Goal: Information Seeking & Learning: Understand process/instructions

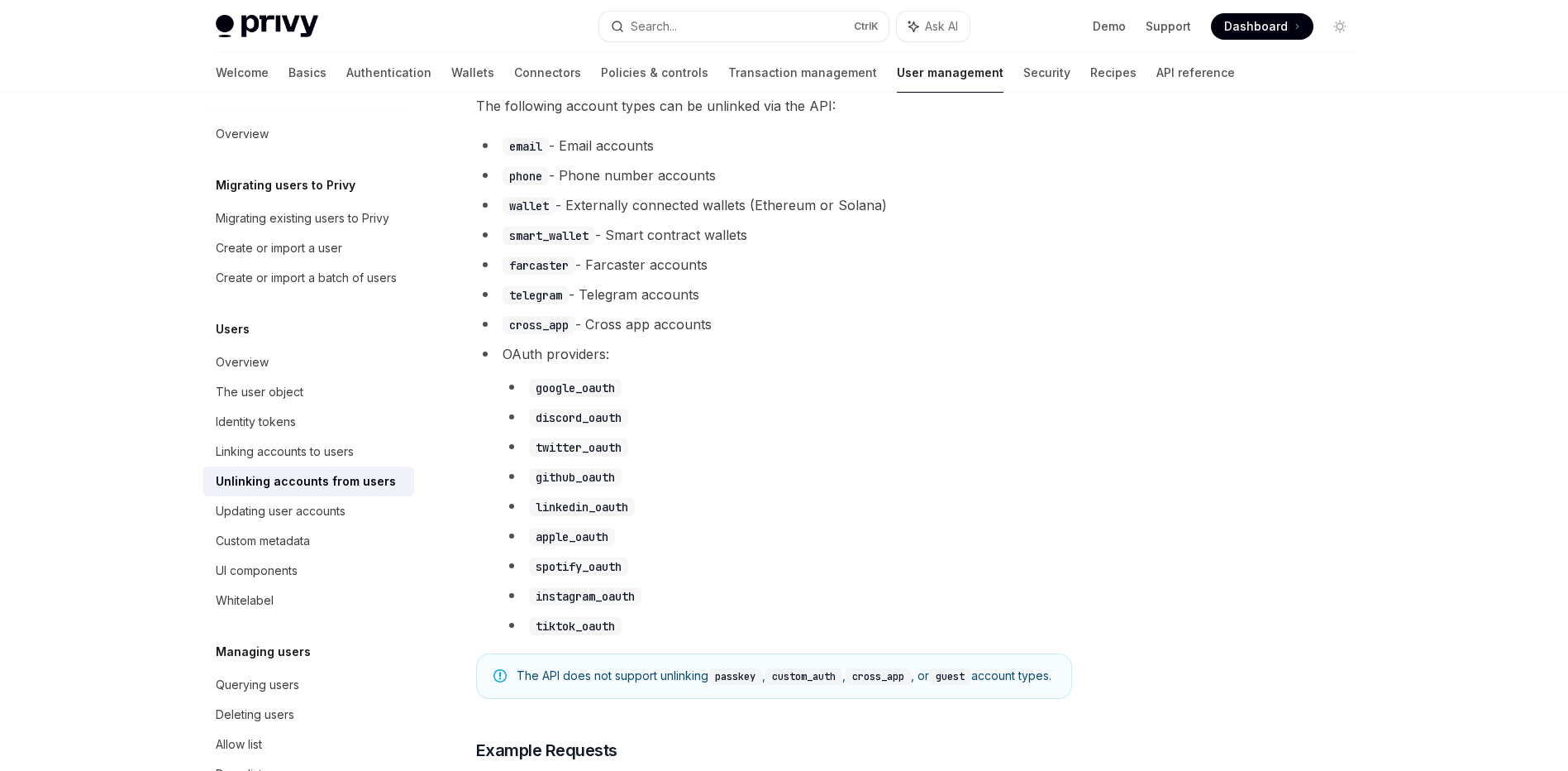
scroll to position [687, 0]
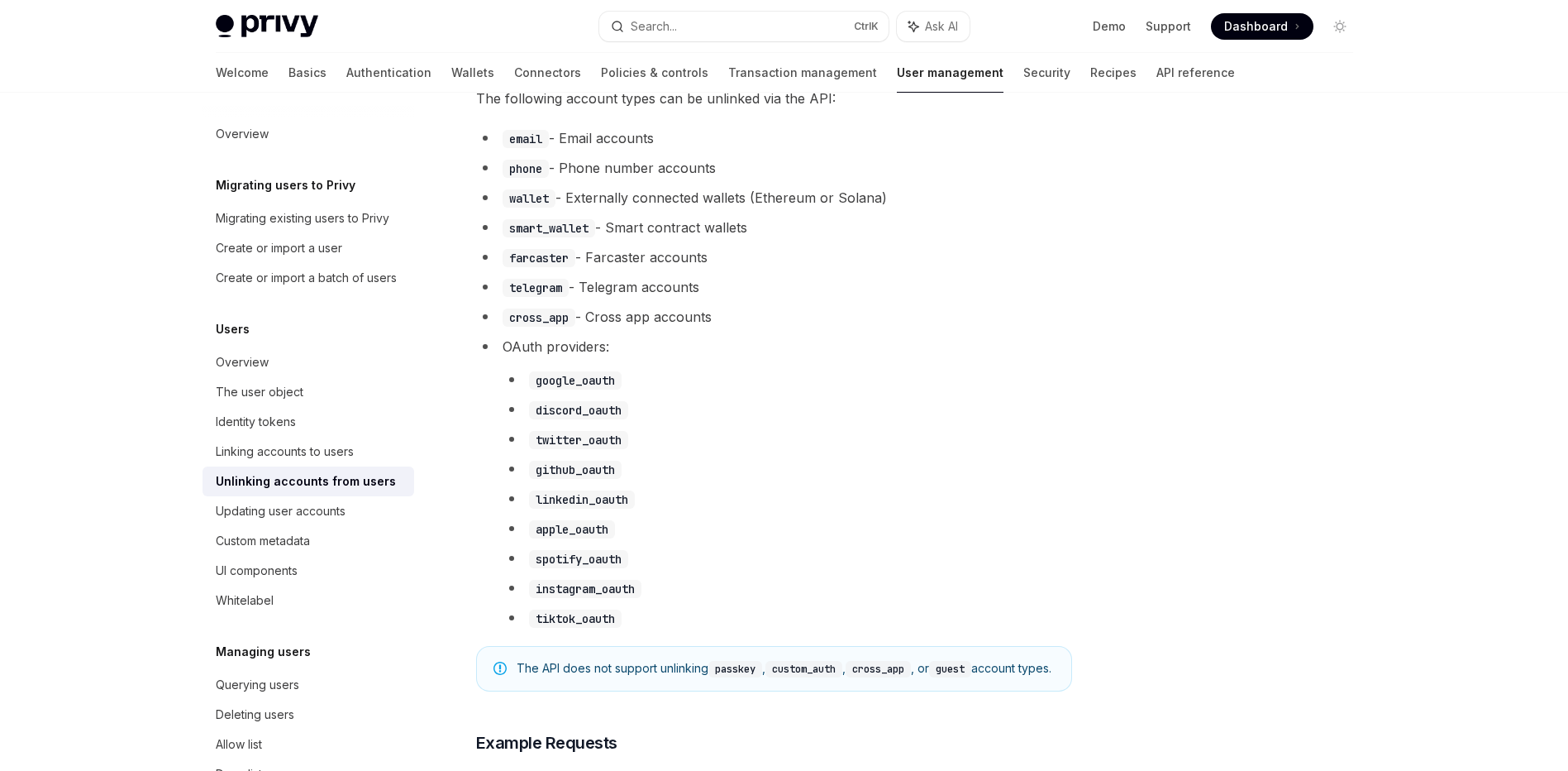
click at [573, 404] on code "discord_oauth" at bounding box center [578, 410] width 99 height 19
drag, startPoint x: 573, startPoint y: 404, endPoint x: 549, endPoint y: 463, distance: 63.7
click at [549, 463] on code "github_oauth" at bounding box center [575, 470] width 93 height 19
click at [550, 440] on code "twitter_oauth" at bounding box center [578, 440] width 99 height 19
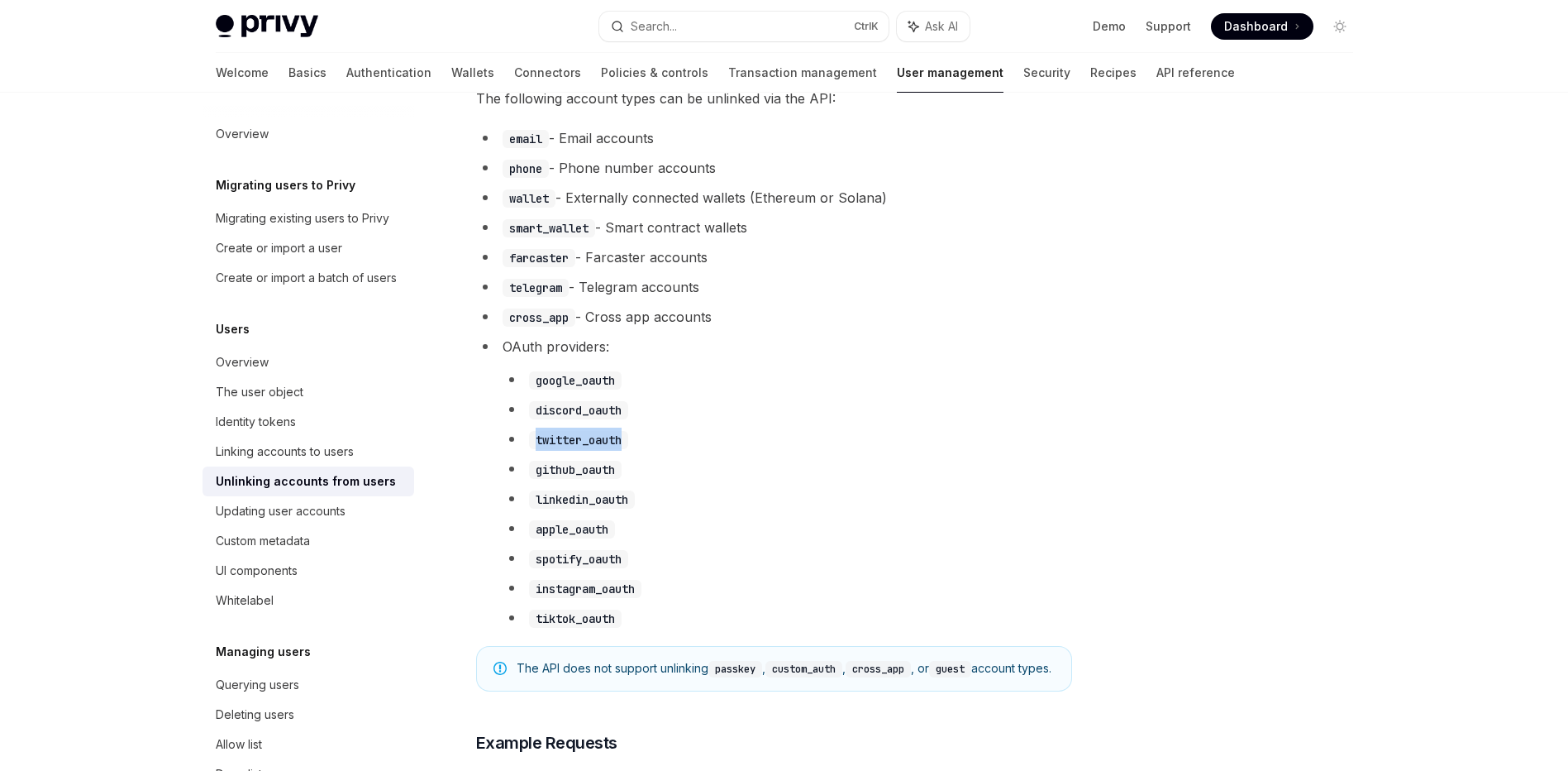
click at [550, 440] on code "twitter_oauth" at bounding box center [578, 440] width 99 height 19
drag, startPoint x: 550, startPoint y: 440, endPoint x: 848, endPoint y: 418, distance: 298.8
click at [848, 418] on li "discord_oauth" at bounding box center [787, 409] width 569 height 23
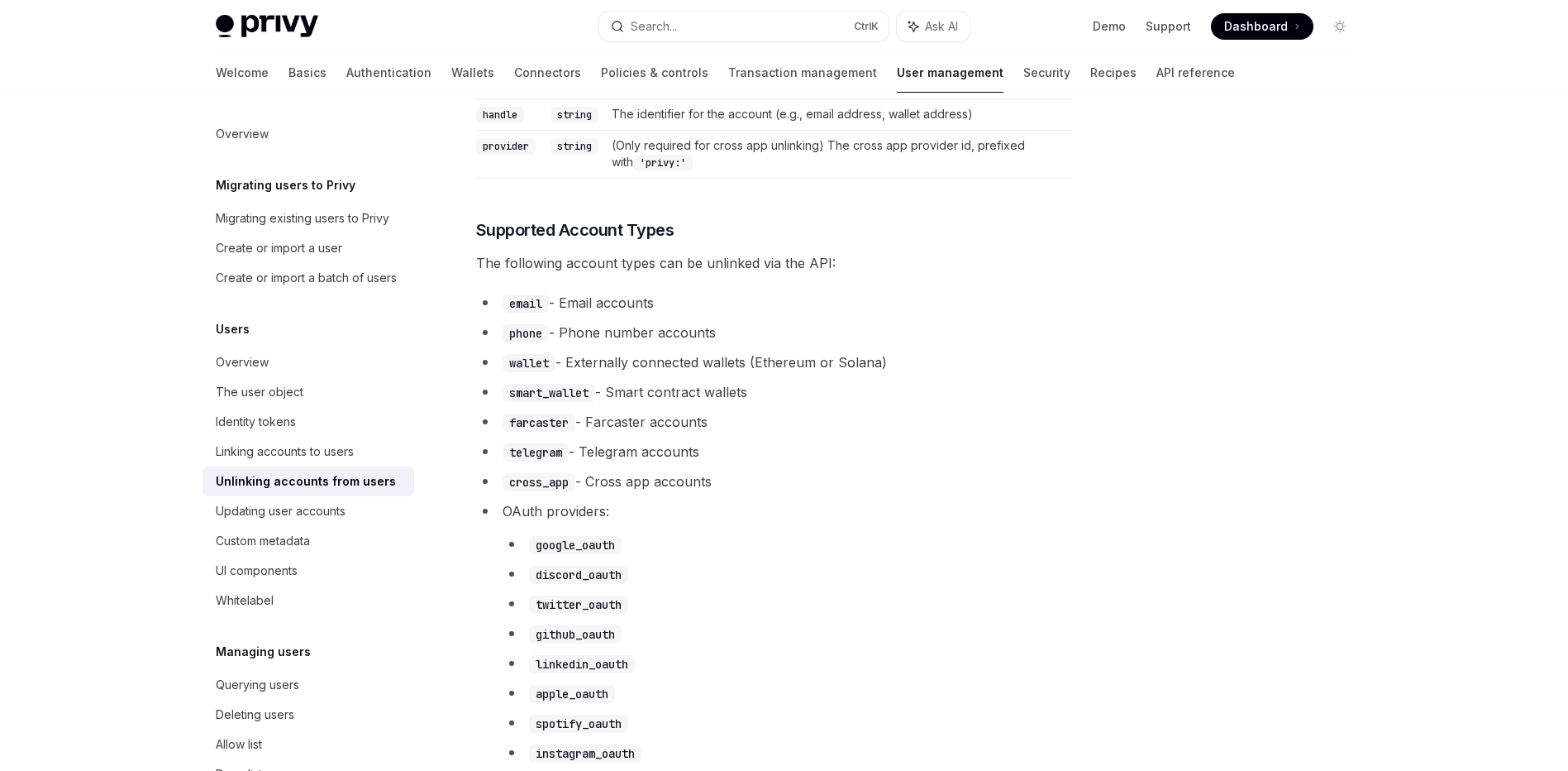
scroll to position [331, 0]
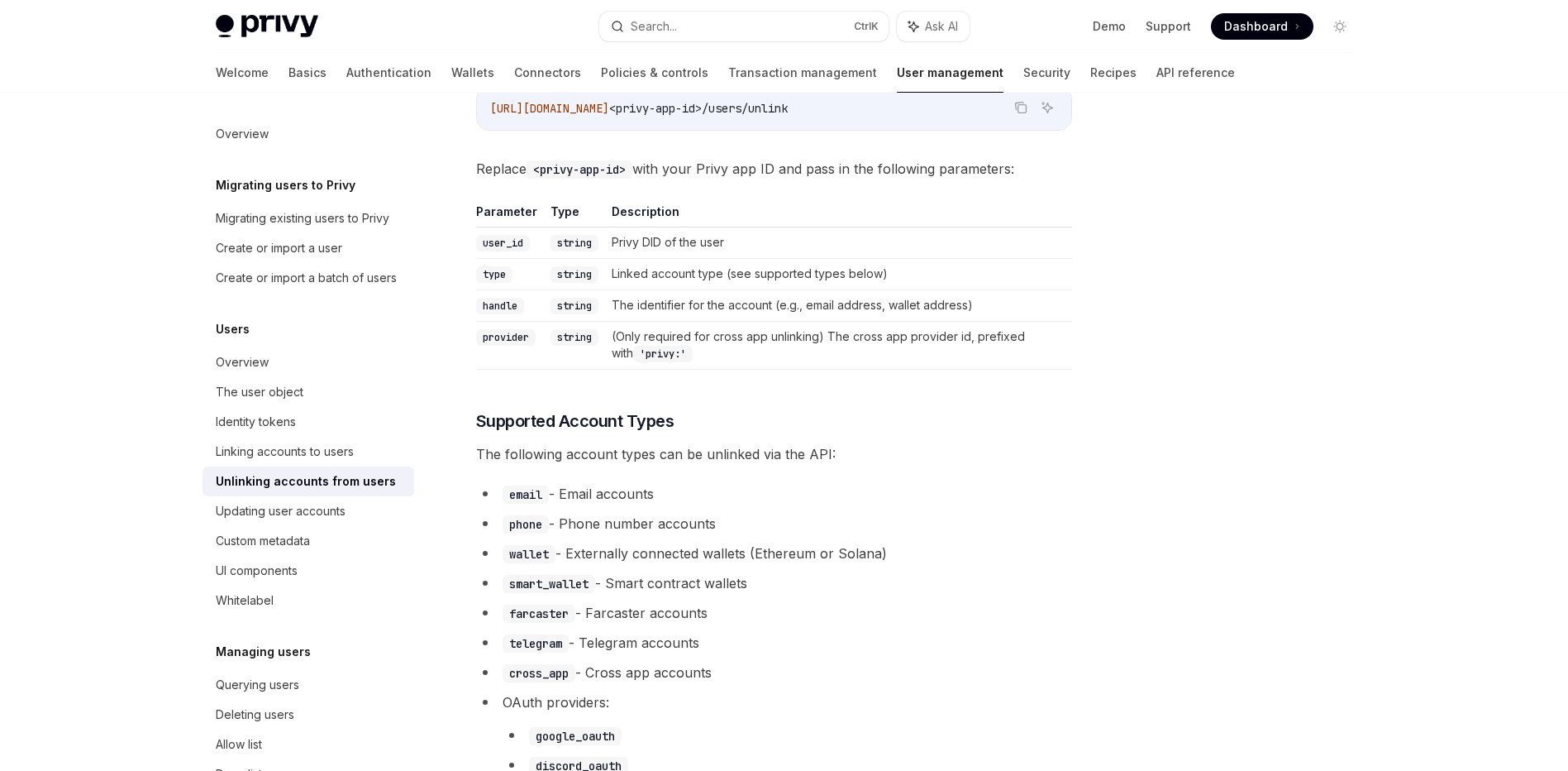
click at [1259, 452] on div at bounding box center [1240, 448] width 251 height 645
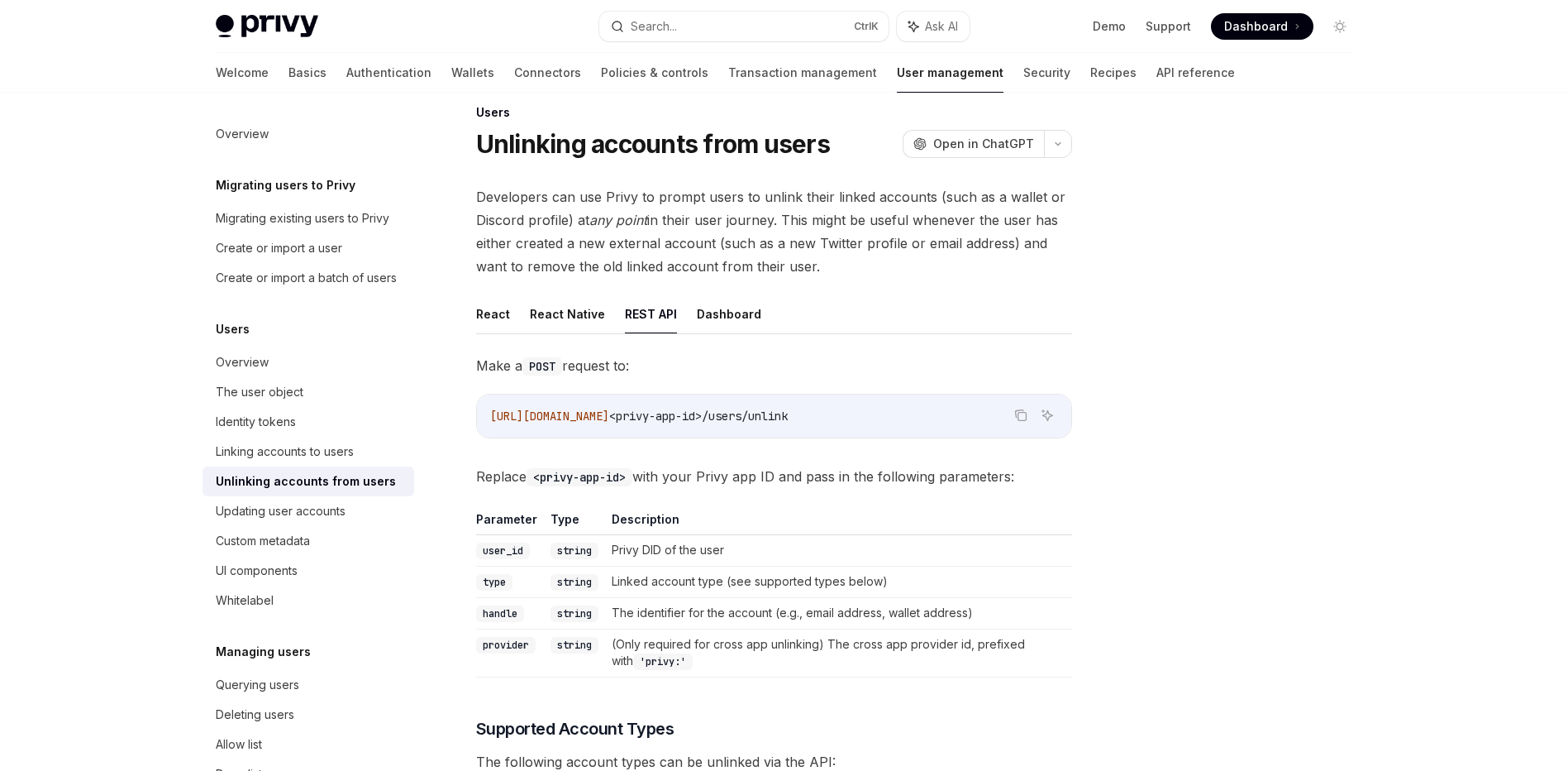
scroll to position [0, 0]
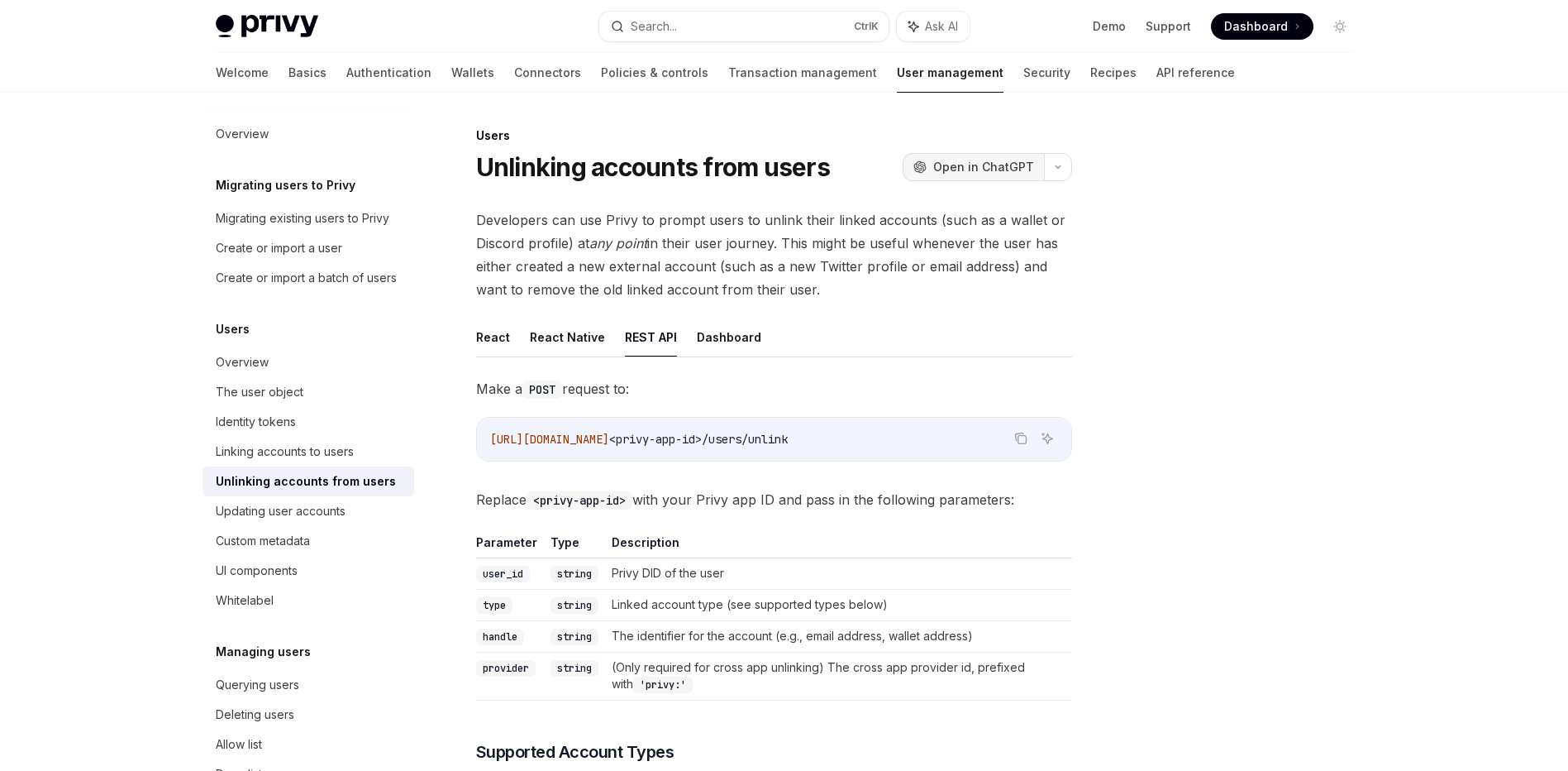
click at [999, 172] on span "Open in ChatGPT" at bounding box center [984, 167] width 101 height 17
click at [1004, 165] on span "Open in ChatGPT" at bounding box center [984, 167] width 101 height 17
click at [1049, 163] on button "button" at bounding box center [1057, 166] width 28 height 28
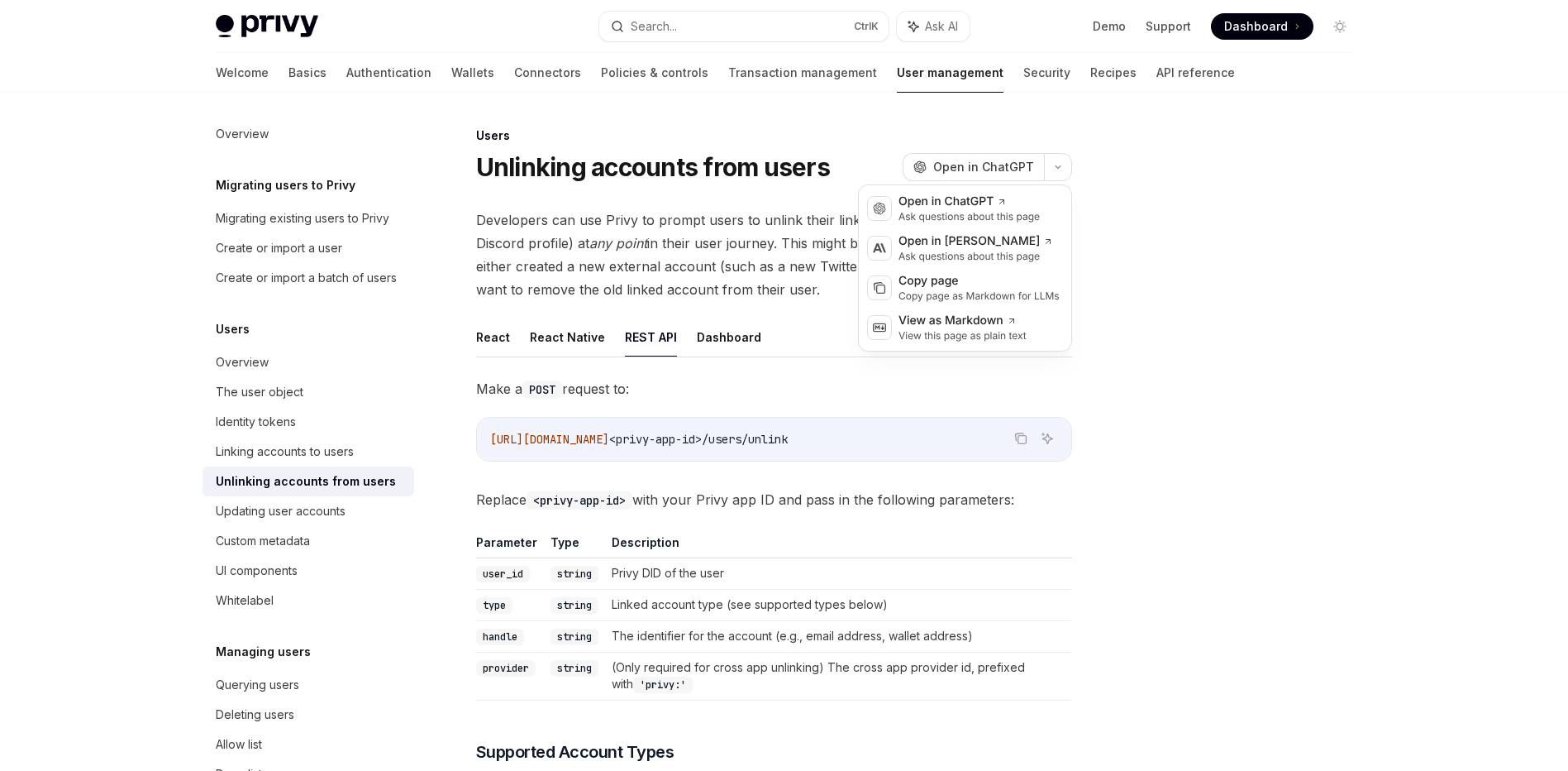
click at [1157, 362] on div at bounding box center [1240, 448] width 251 height 645
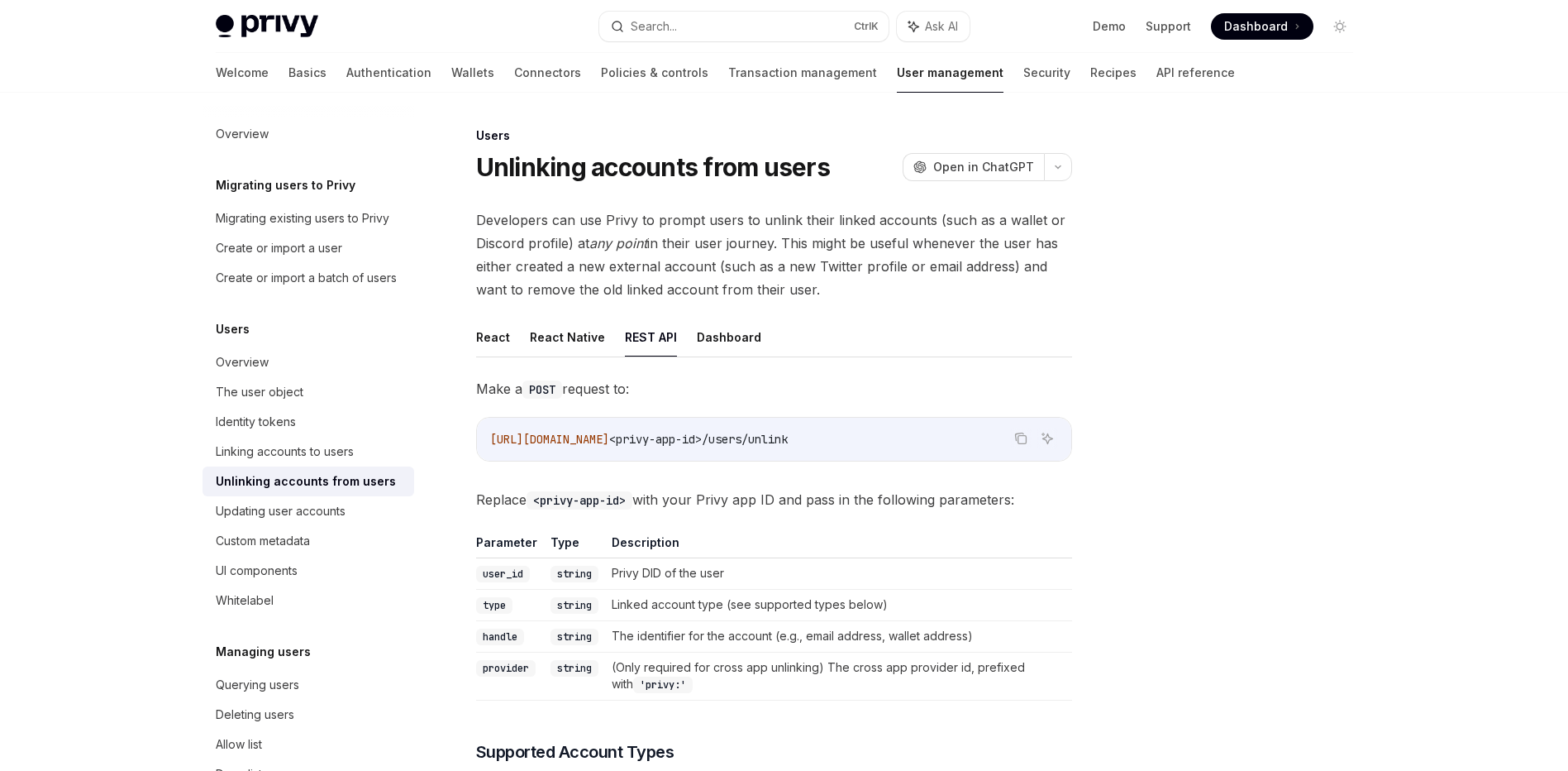
click at [1344, 314] on div at bounding box center [1240, 448] width 251 height 645
click at [568, 336] on button "React Native" at bounding box center [567, 337] width 75 height 39
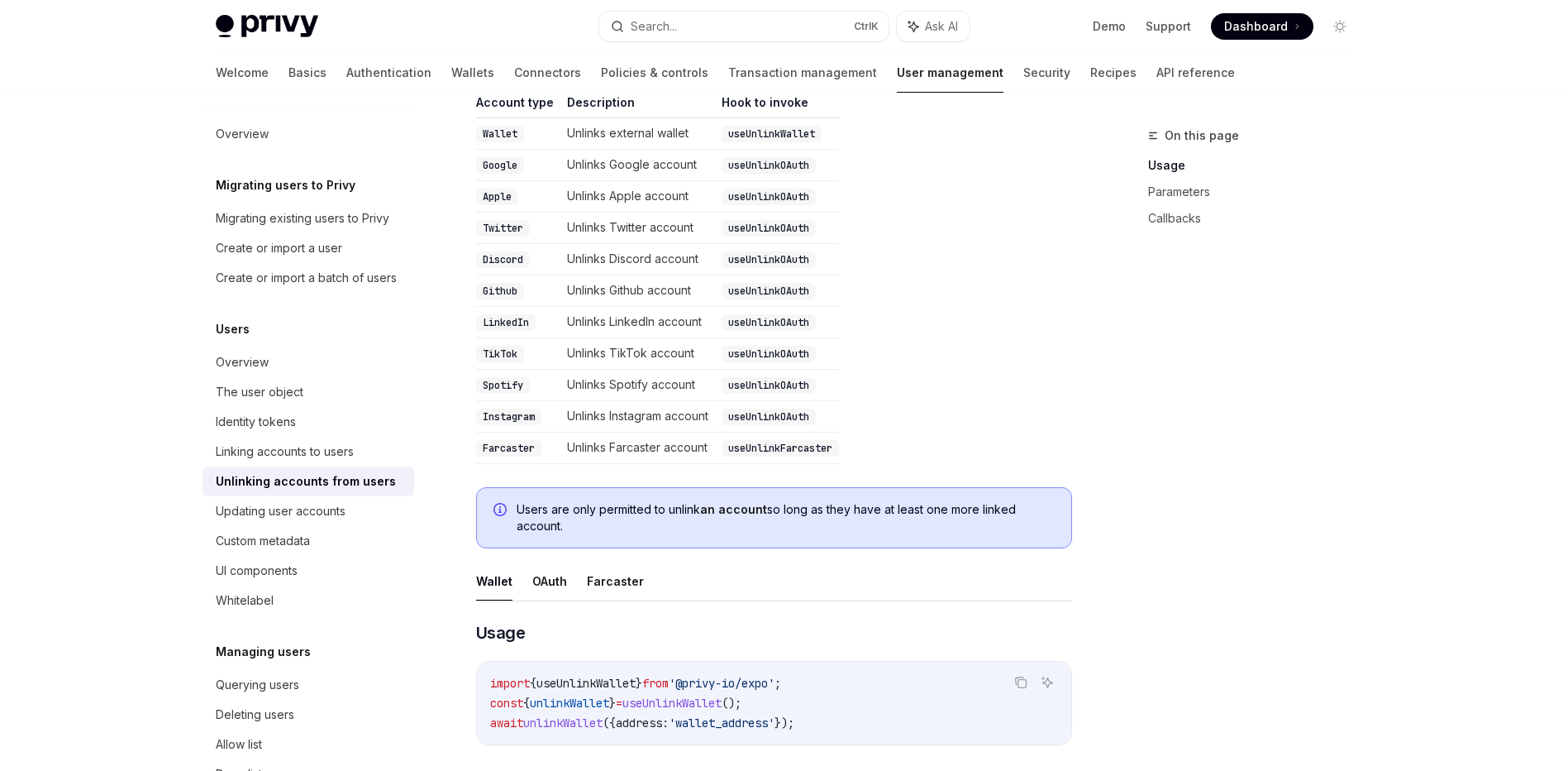
scroll to position [208, 0]
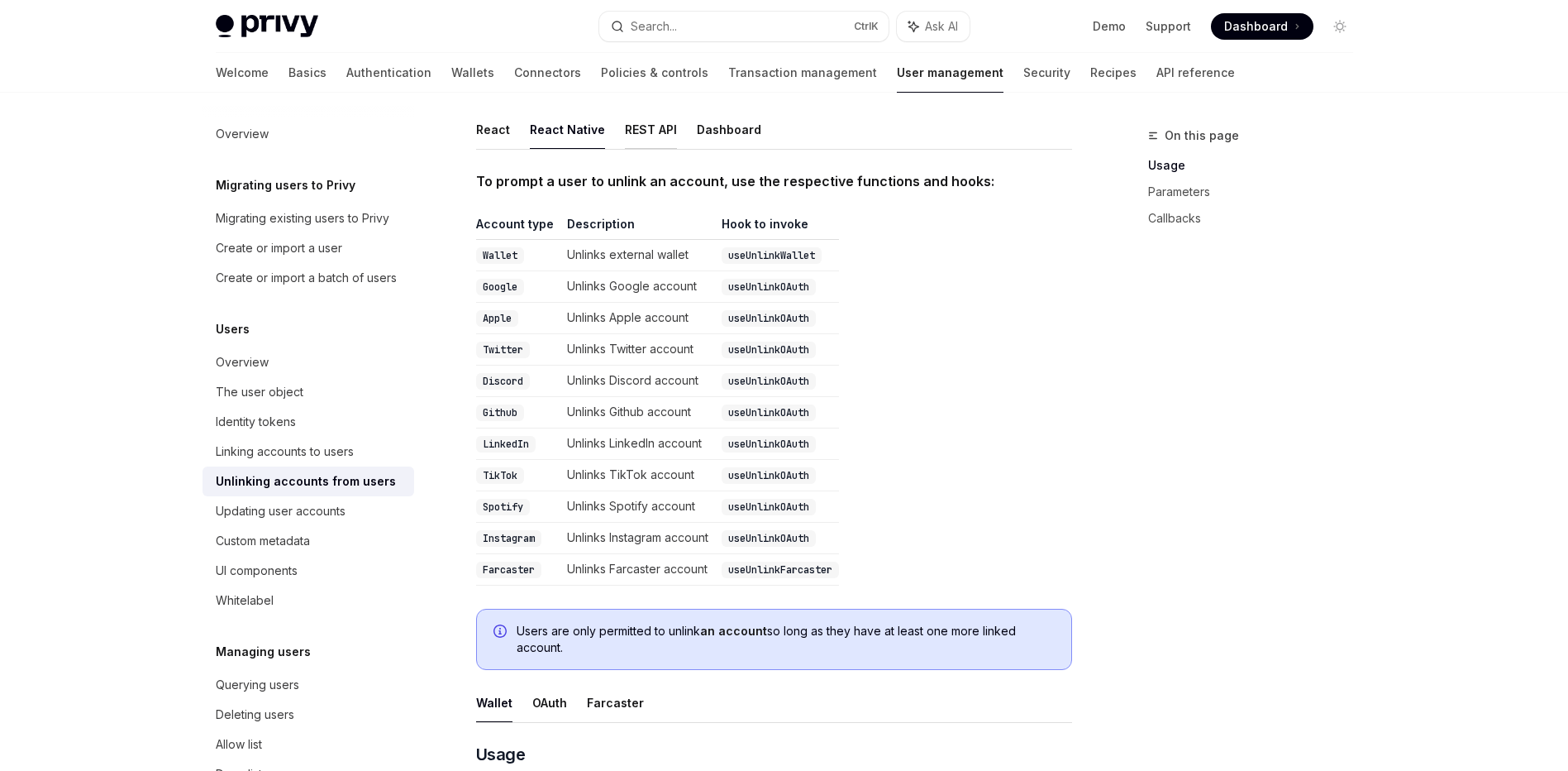
click at [634, 142] on button "REST API" at bounding box center [651, 129] width 52 height 39
type textarea "*"
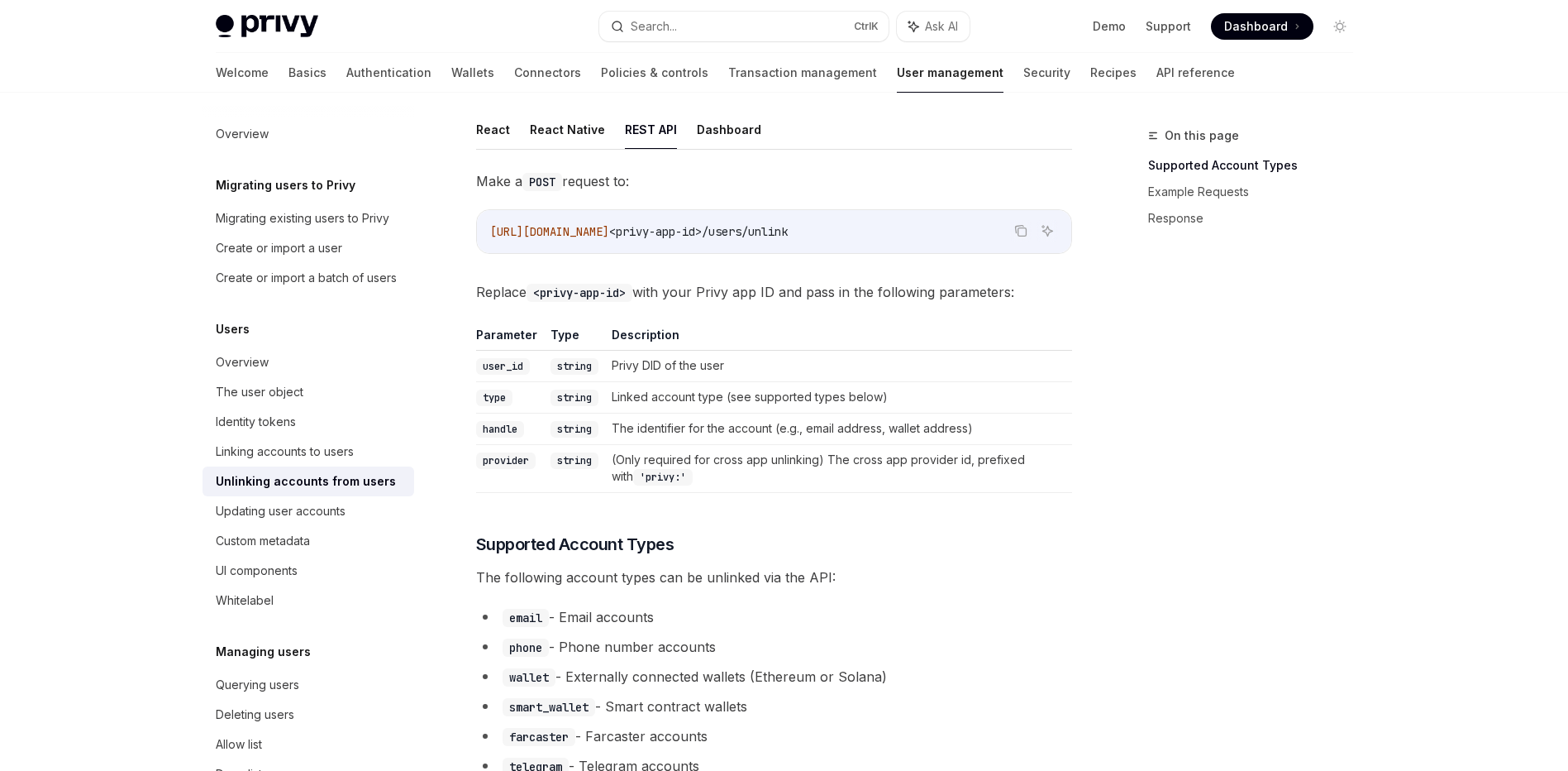
drag, startPoint x: 702, startPoint y: 291, endPoint x: 1047, endPoint y: 290, distance: 345.0
click at [1047, 290] on span "Replace <privy-app-id> with your Privy app ID and pass in the following paramet…" at bounding box center [774, 291] width 596 height 23
click at [717, 380] on td "Privy DID of the user" at bounding box center [839, 366] width 467 height 31
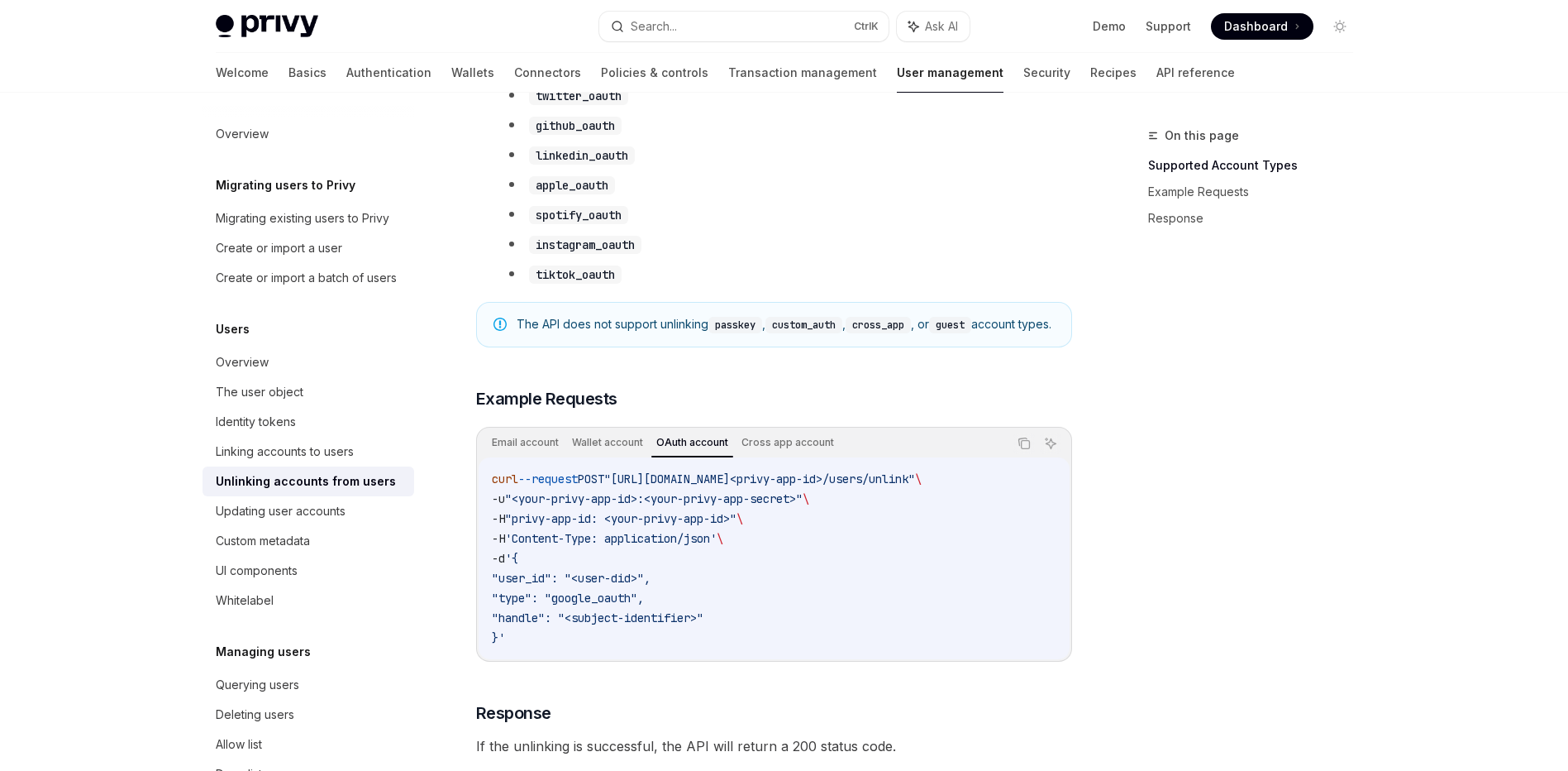
scroll to position [1117, 0]
